Goal: Check status: Check status

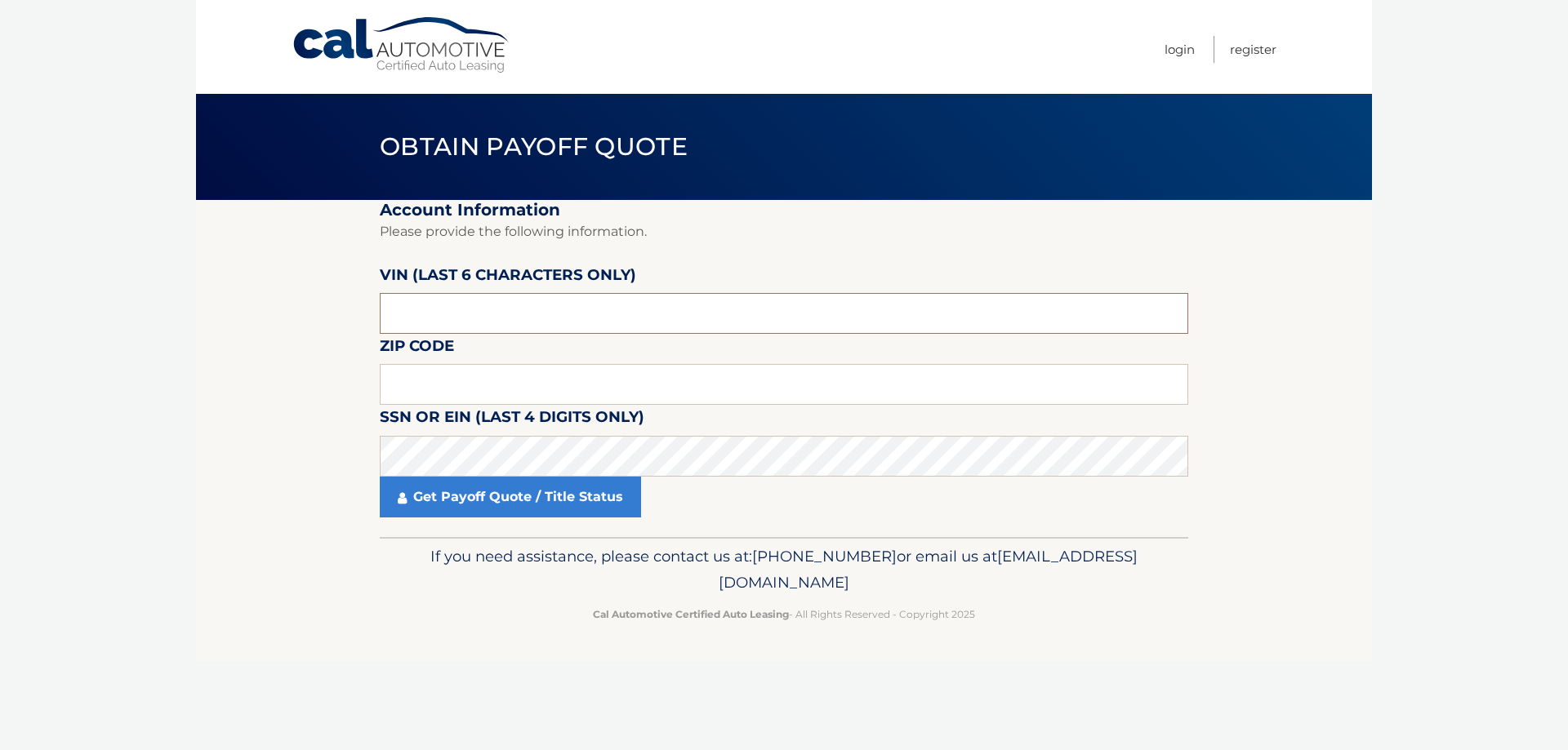
click at [535, 329] on input "text" at bounding box center [784, 313] width 809 height 41
click at [419, 369] on input "text" at bounding box center [784, 384] width 809 height 41
type input "10510"
click at [471, 324] on input "text" at bounding box center [784, 313] width 809 height 41
type input "173314"
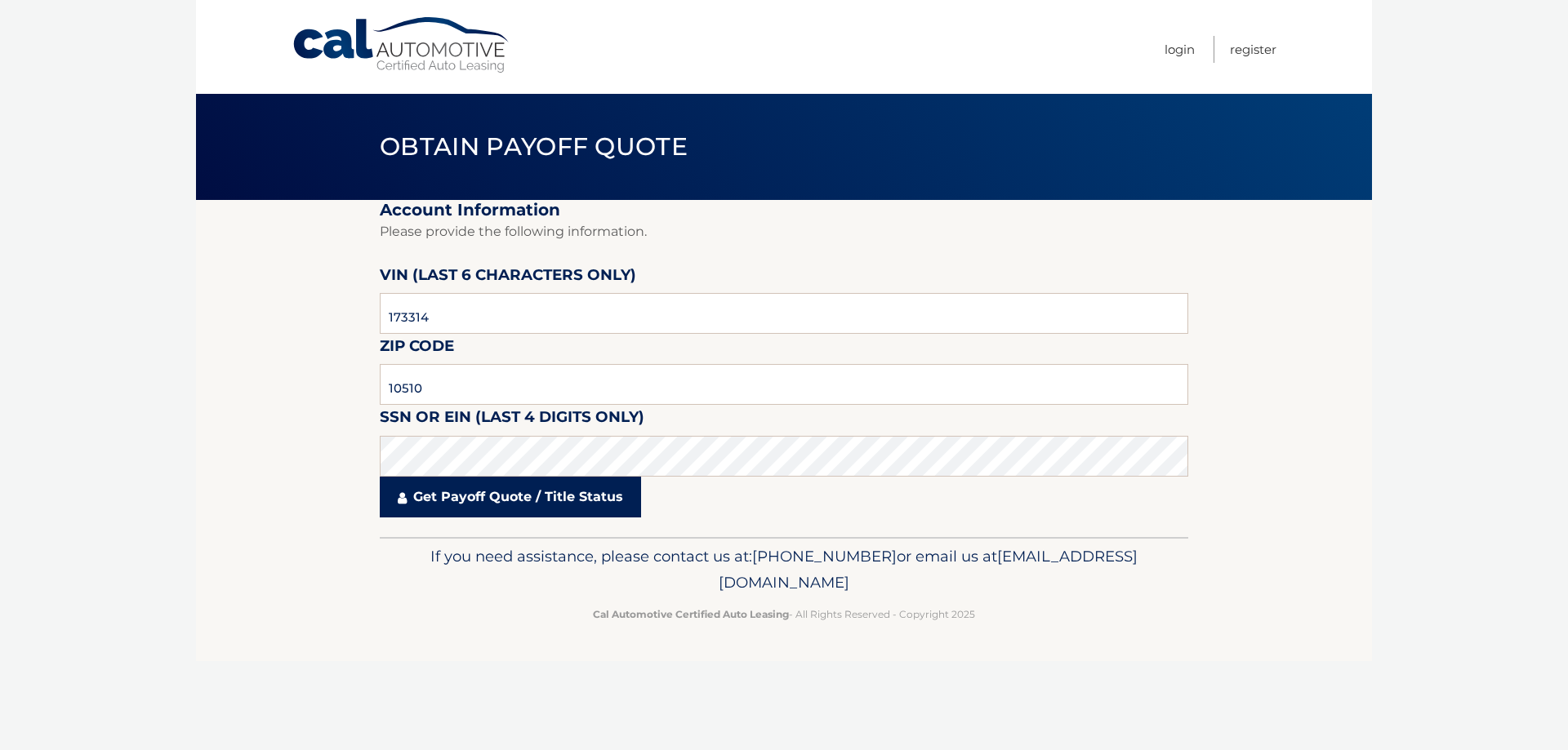
drag, startPoint x: 498, startPoint y: 494, endPoint x: 520, endPoint y: 498, distance: 22.4
click at [497, 492] on link "Get Payoff Quote / Title Status" at bounding box center [510, 497] width 261 height 41
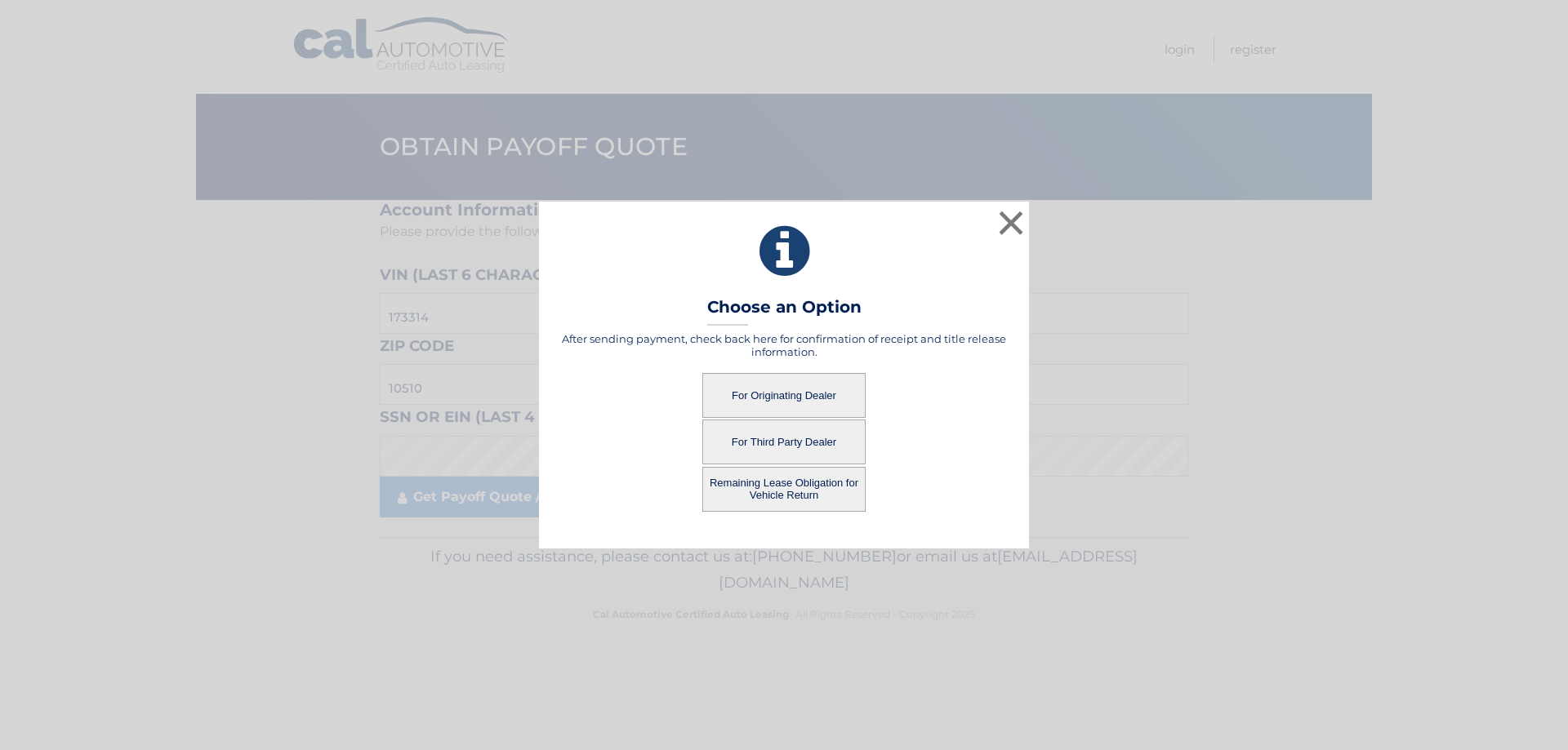
click at [779, 442] on button "For Third Party Dealer" at bounding box center [784, 442] width 163 height 45
click at [789, 445] on button "For Third Party Dealer" at bounding box center [784, 442] width 163 height 45
